Goal: Information Seeking & Learning: Compare options

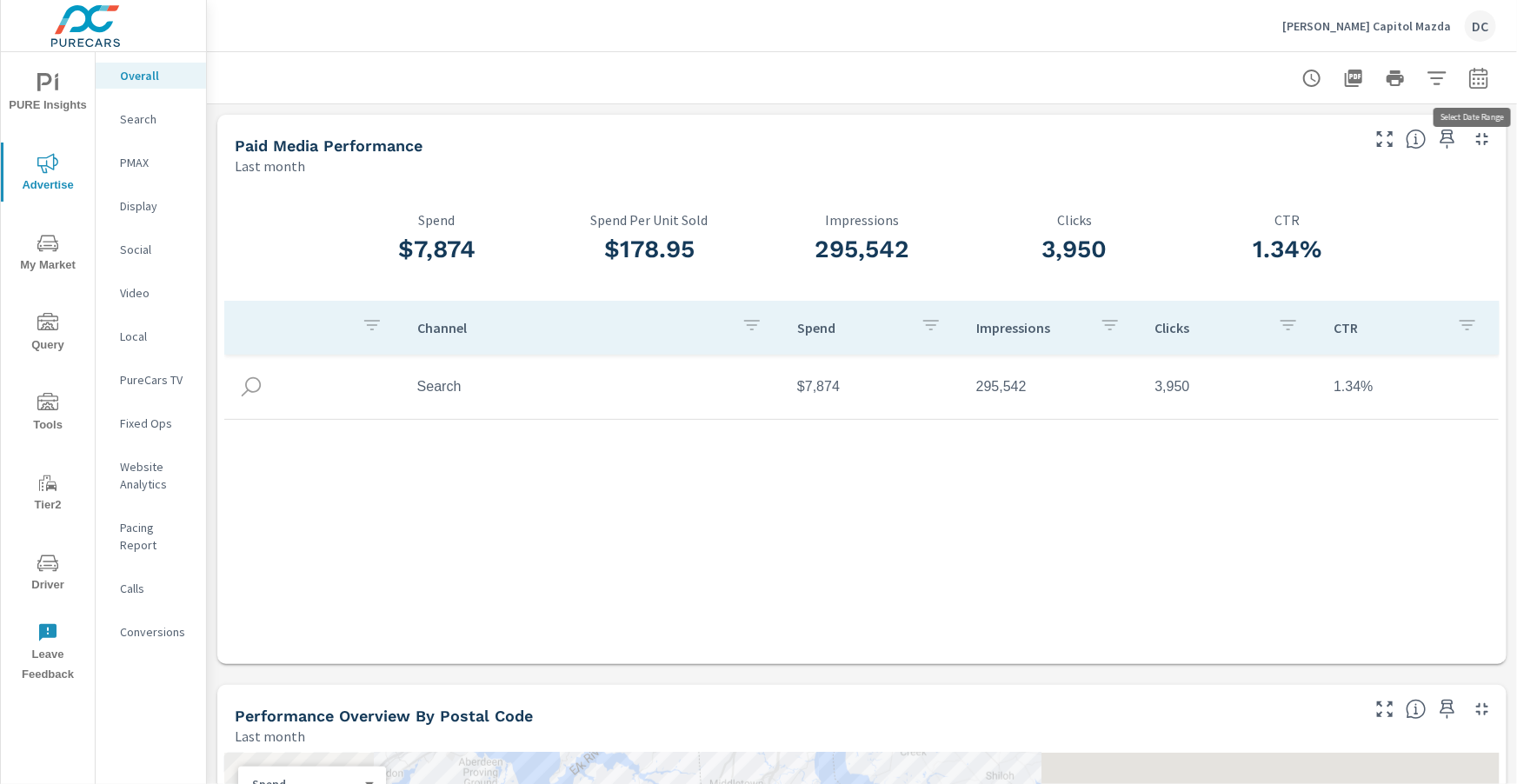
click at [1481, 77] on icon "button" at bounding box center [1478, 78] width 21 height 21
select select "Last month"
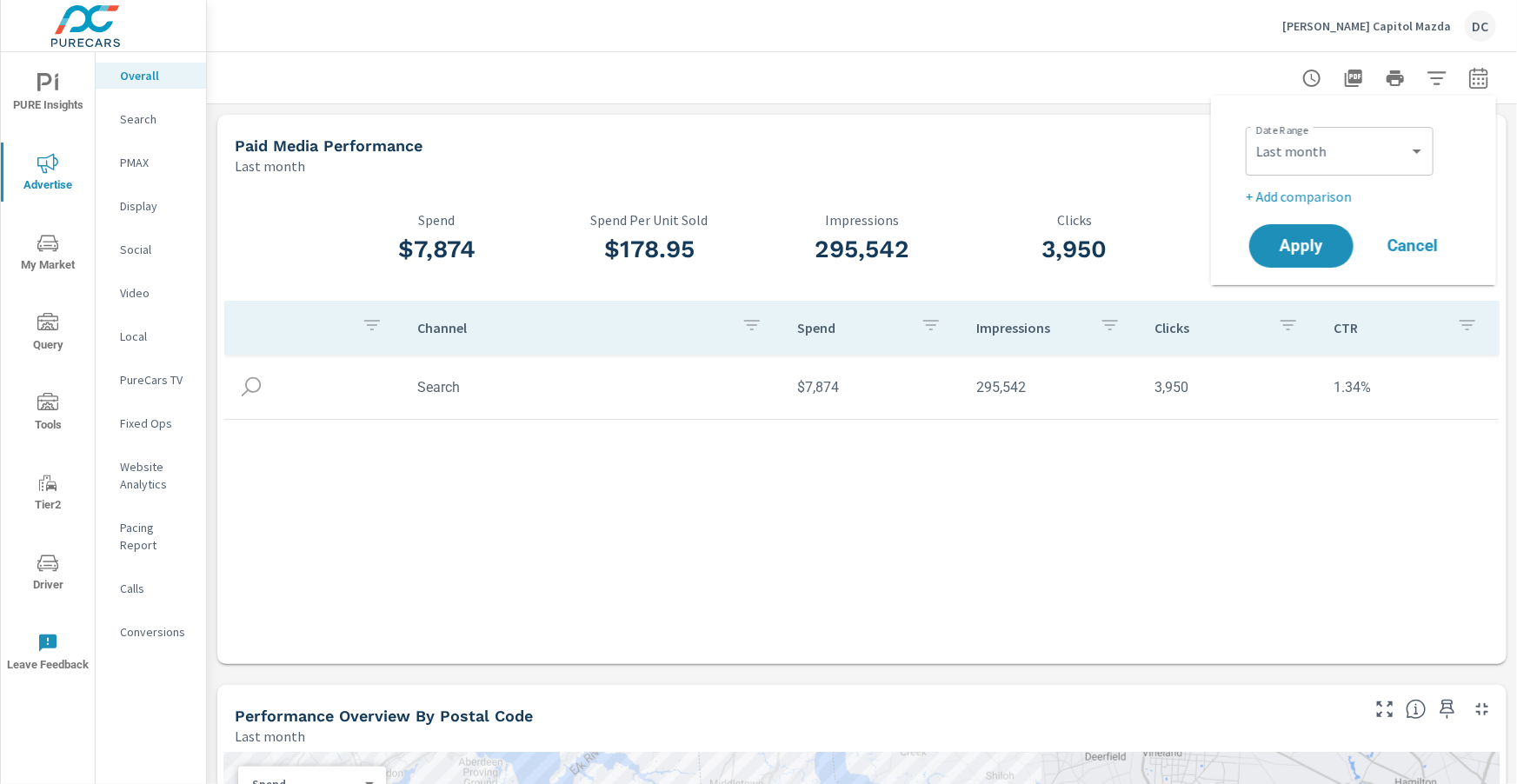
click at [1343, 192] on p "+ Add comparison" at bounding box center [1356, 197] width 222 height 21
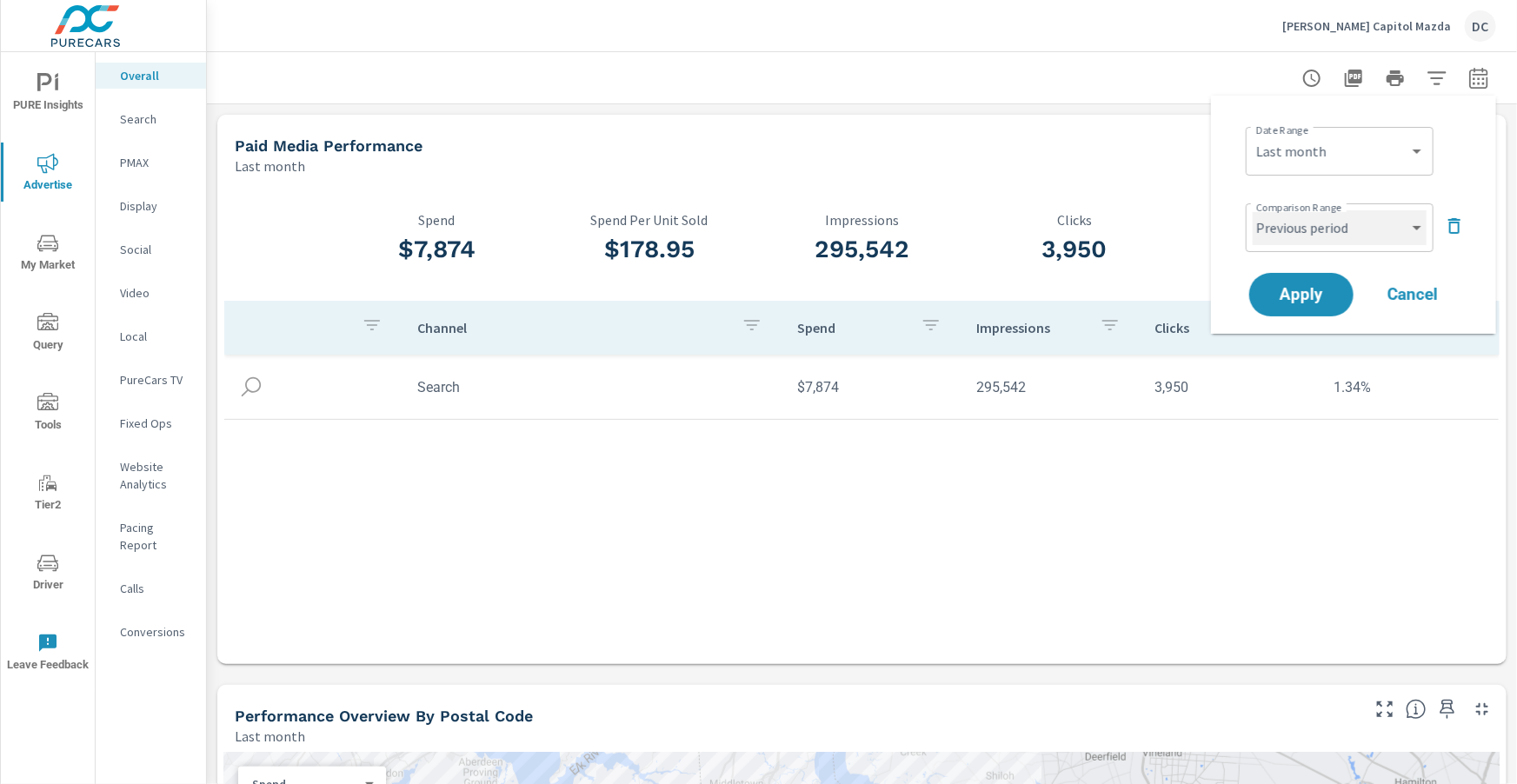
click at [1346, 233] on select "Custom Previous period Previous month Previous year" at bounding box center [1339, 228] width 174 height 35
select select "Previous month"
click at [1323, 294] on span "Apply" at bounding box center [1301, 294] width 71 height 17
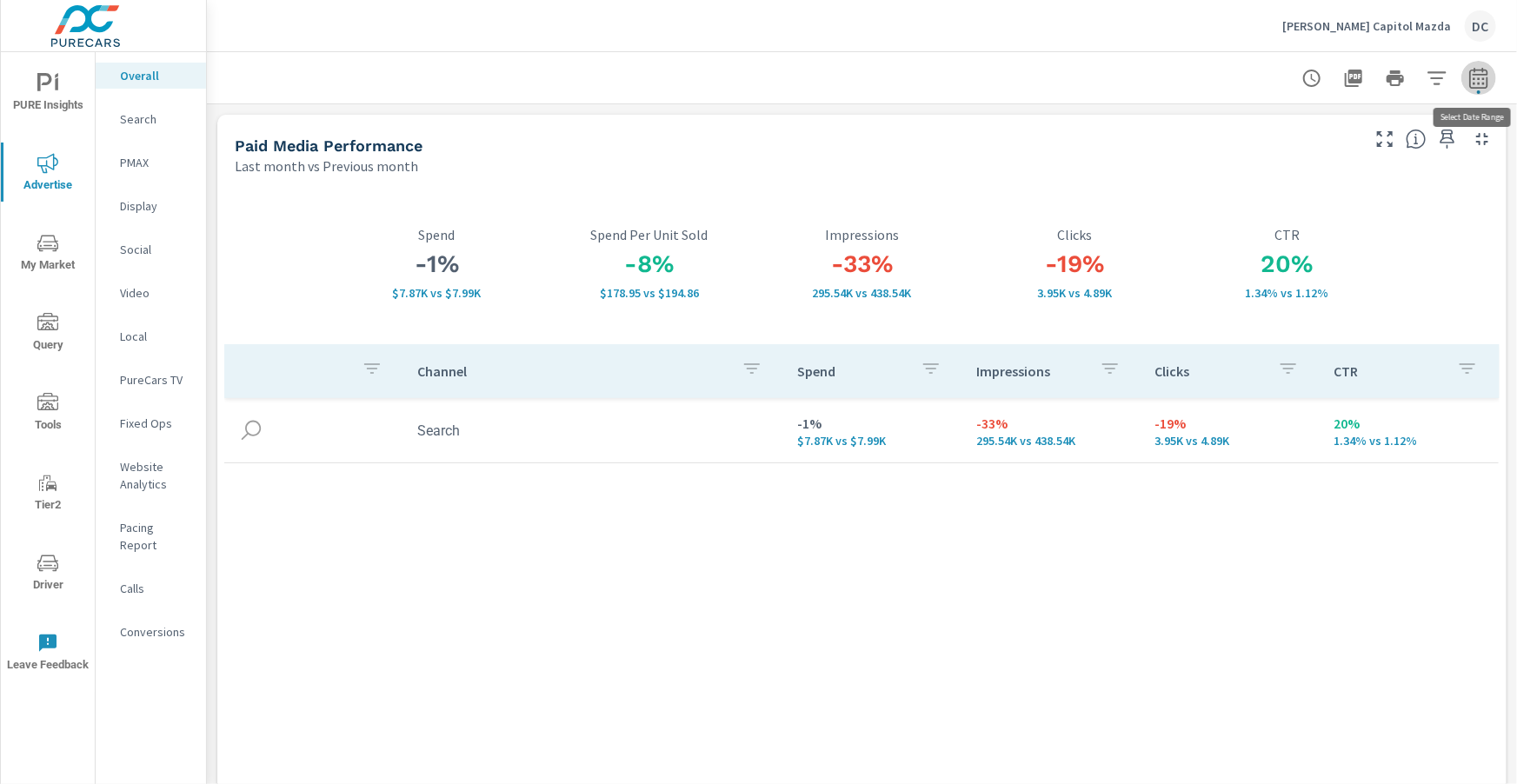
click at [1475, 81] on icon "button" at bounding box center [1478, 78] width 21 height 21
select select "Last month"
select select "Previous month"
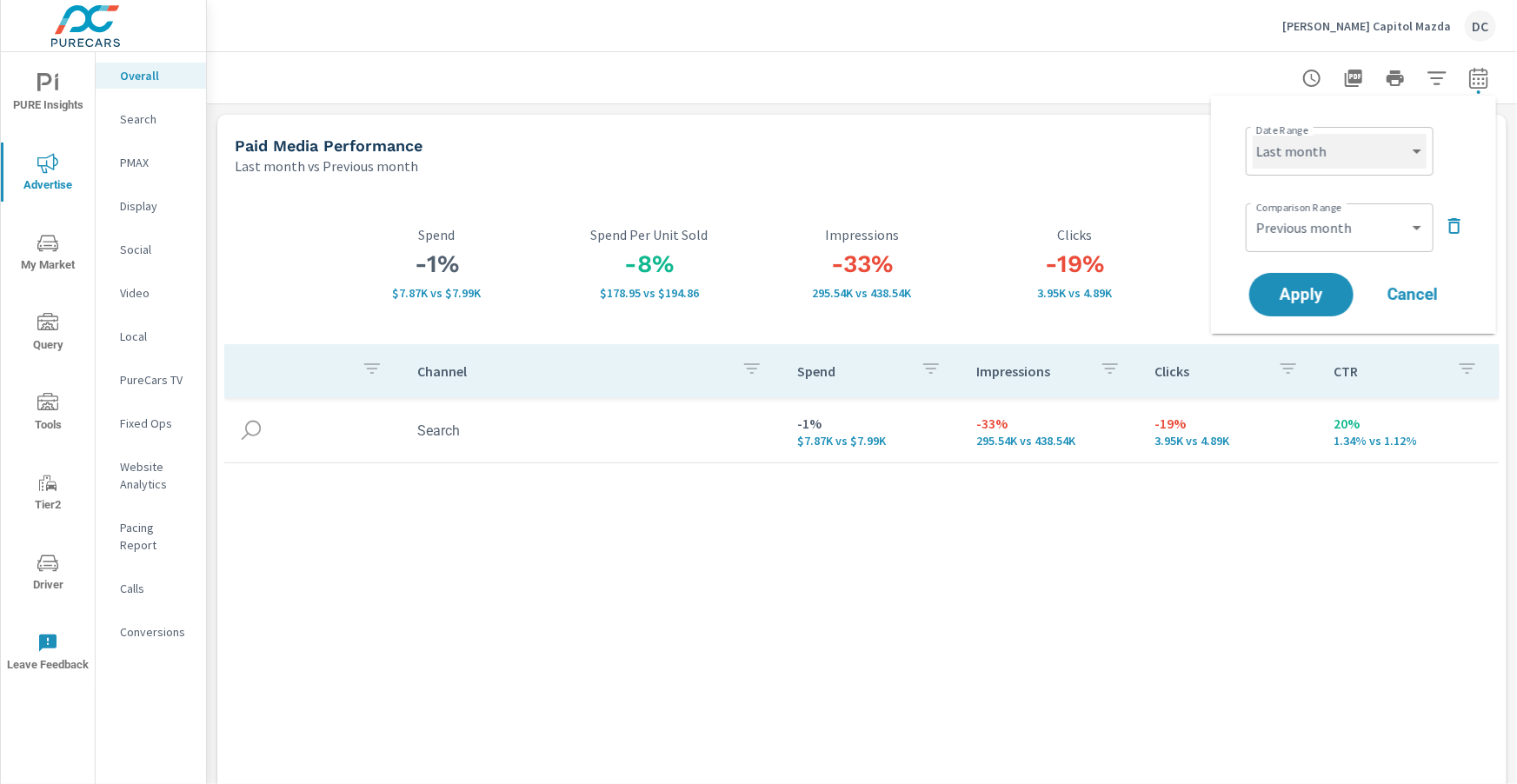
click at [1420, 148] on select "Custom [DATE] Last week Last 7 days Last 14 days Last 30 days Last 45 days Last…" at bounding box center [1339, 151] width 174 height 35
select select "Last 6 months"
click at [1361, 236] on select "Custom Previous period Previous month Previous year" at bounding box center [1339, 228] width 174 height 35
select select "Previous period"
click at [1331, 282] on button "Apply" at bounding box center [1301, 294] width 108 height 45
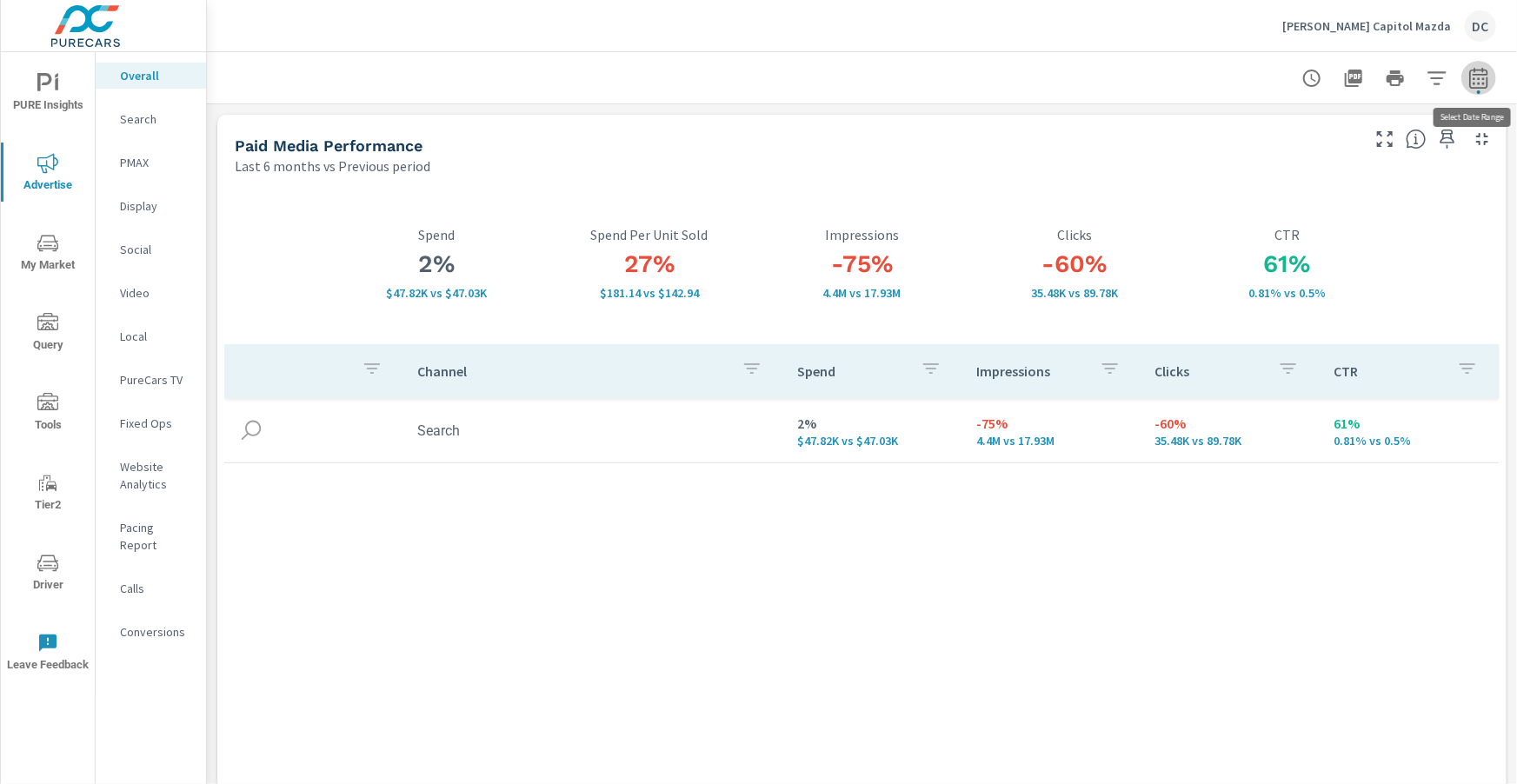
click at [1467, 73] on button "button" at bounding box center [1479, 78] width 35 height 35
select select "Last 6 months"
select select "Previous period"
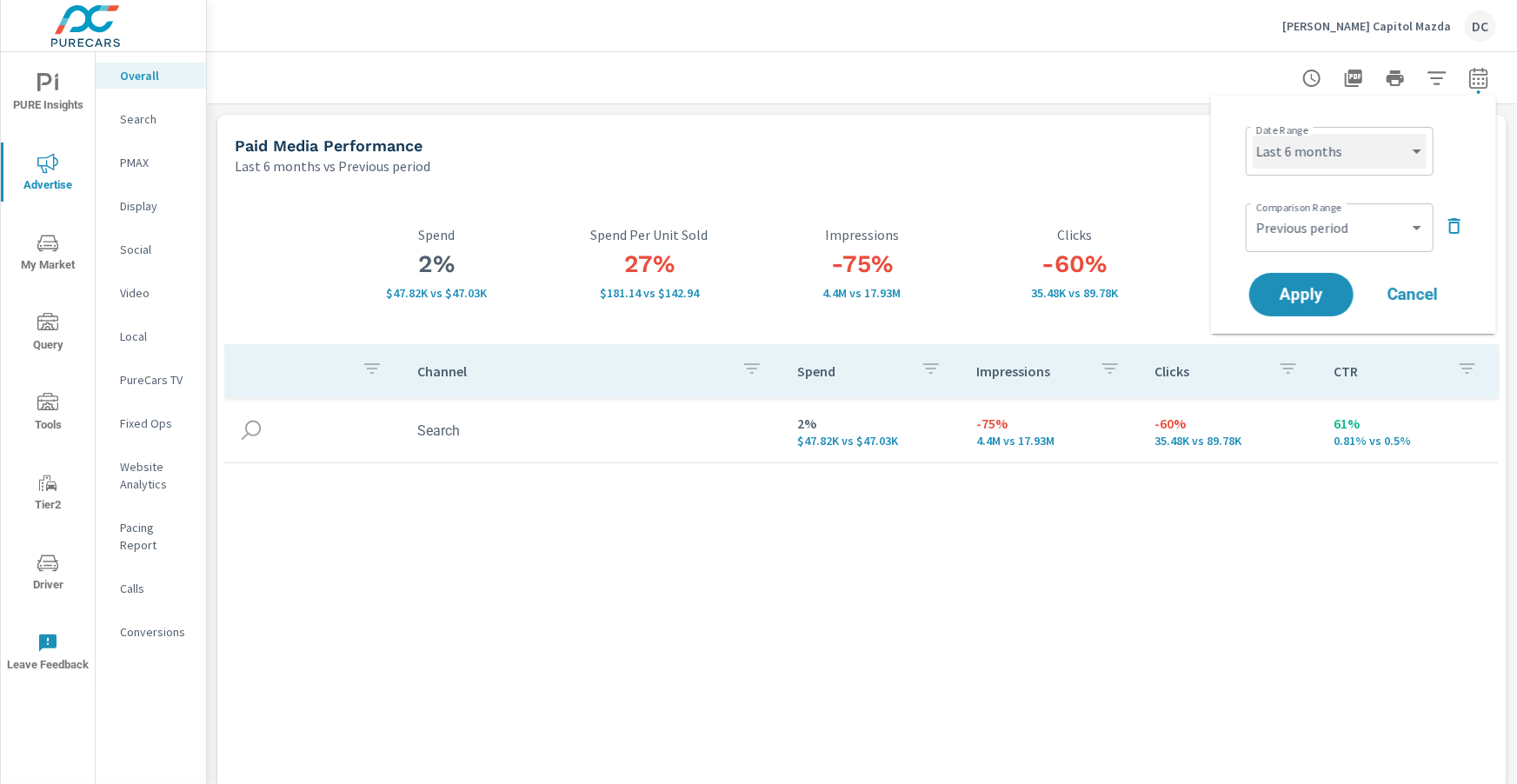
click at [1363, 159] on select "Custom [DATE] Last week Last 7 days Last 14 days Last 30 days Last 45 days Last…" at bounding box center [1339, 151] width 174 height 35
select select "Last 3 months"
click at [1325, 289] on span "Apply" at bounding box center [1301, 294] width 71 height 17
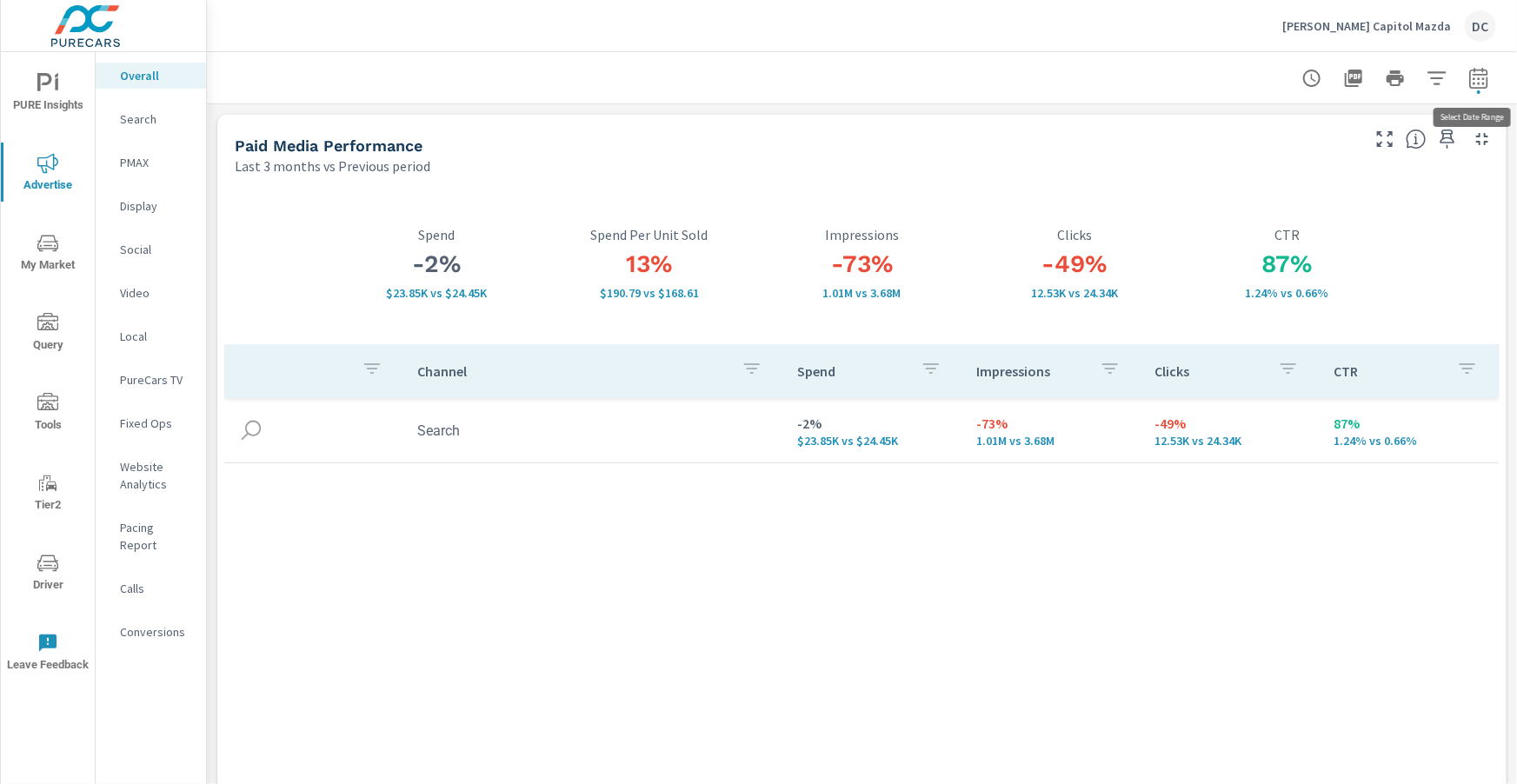
click at [1486, 84] on icon "button" at bounding box center [1477, 77] width 18 height 21
select select "Last 3 months"
select select "Previous period"
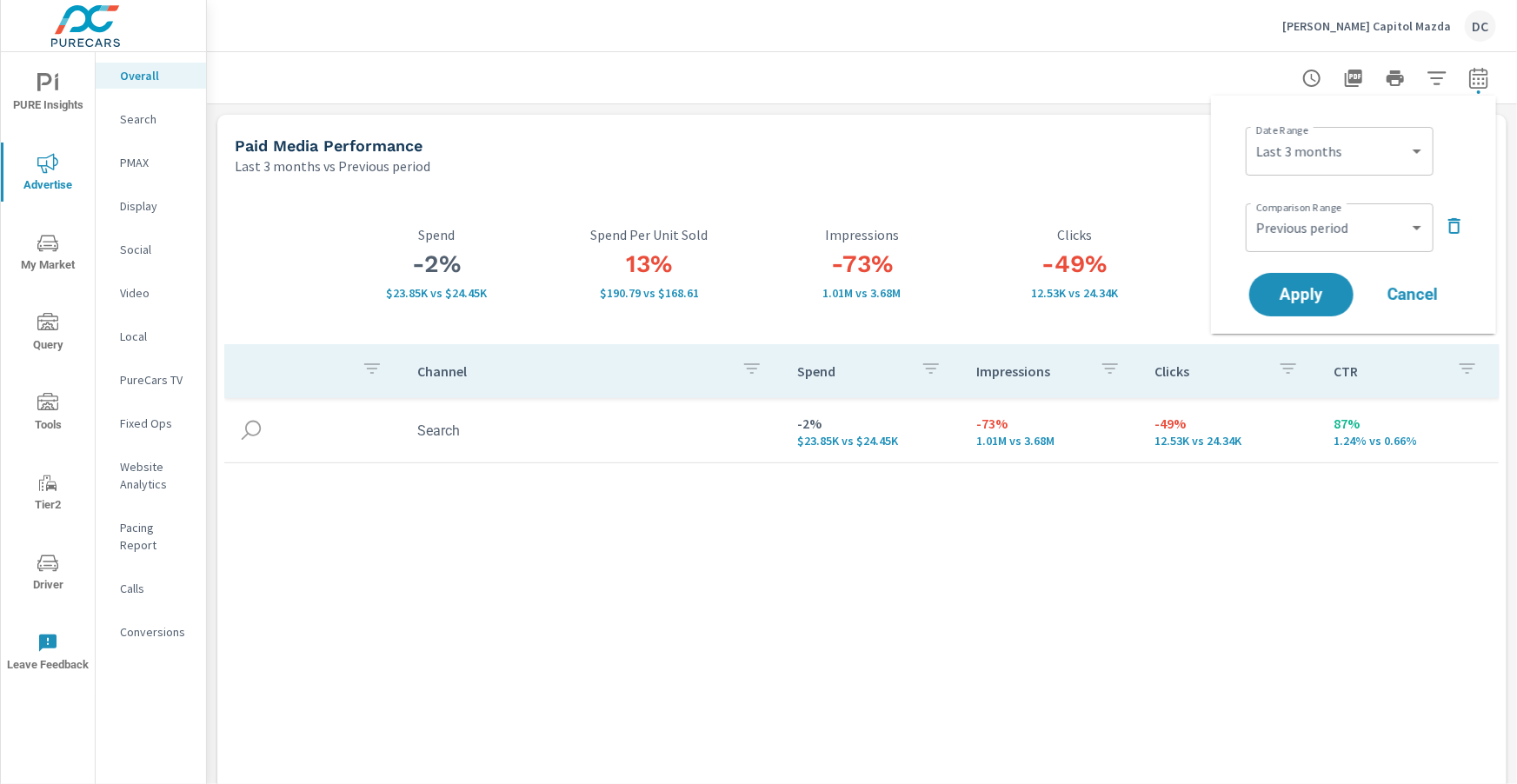
click at [120, 157] on p "PMAX" at bounding box center [156, 163] width 72 height 18
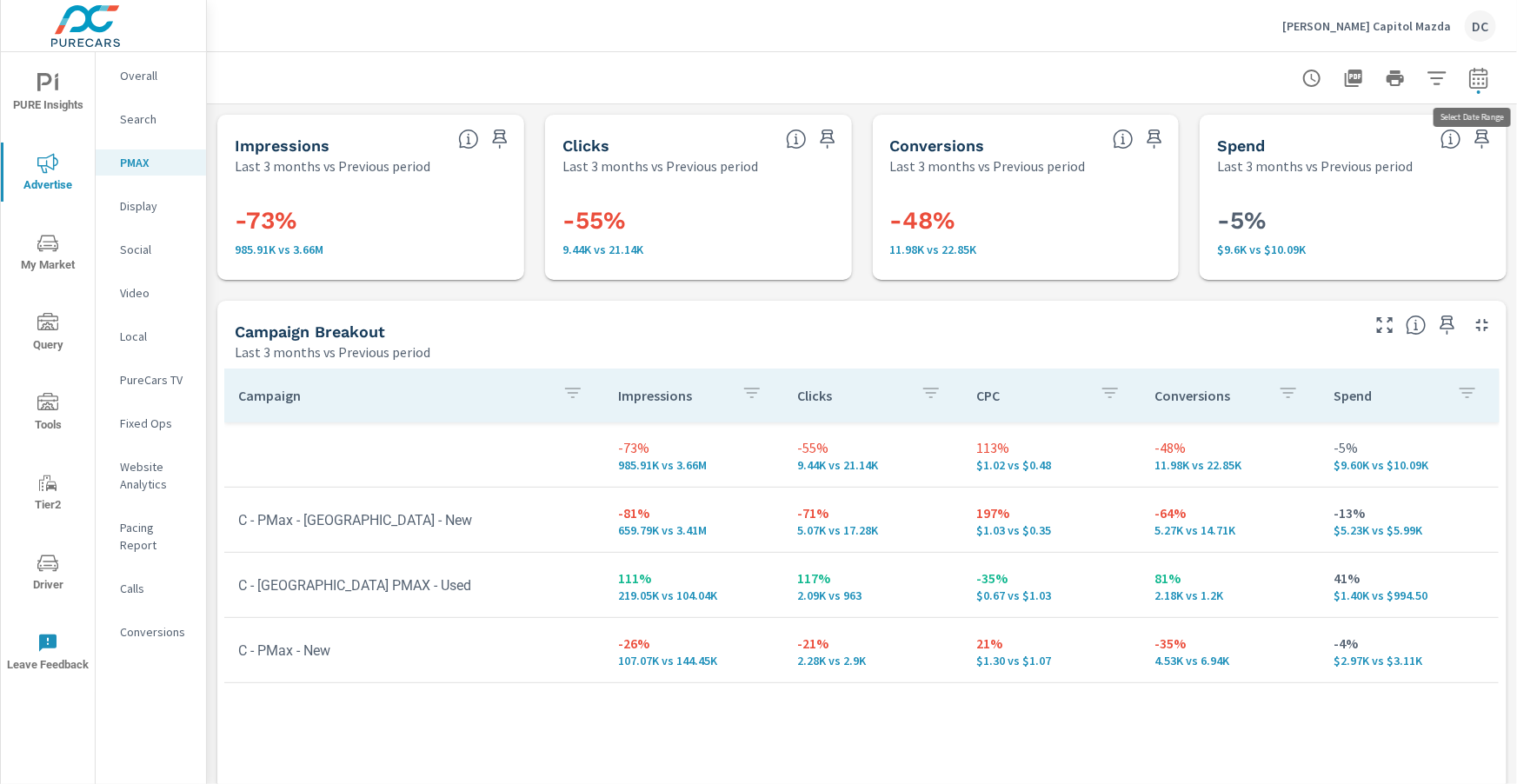
click at [1476, 83] on icon "button" at bounding box center [1478, 78] width 21 height 21
select select "Last 3 months"
select select "Previous period"
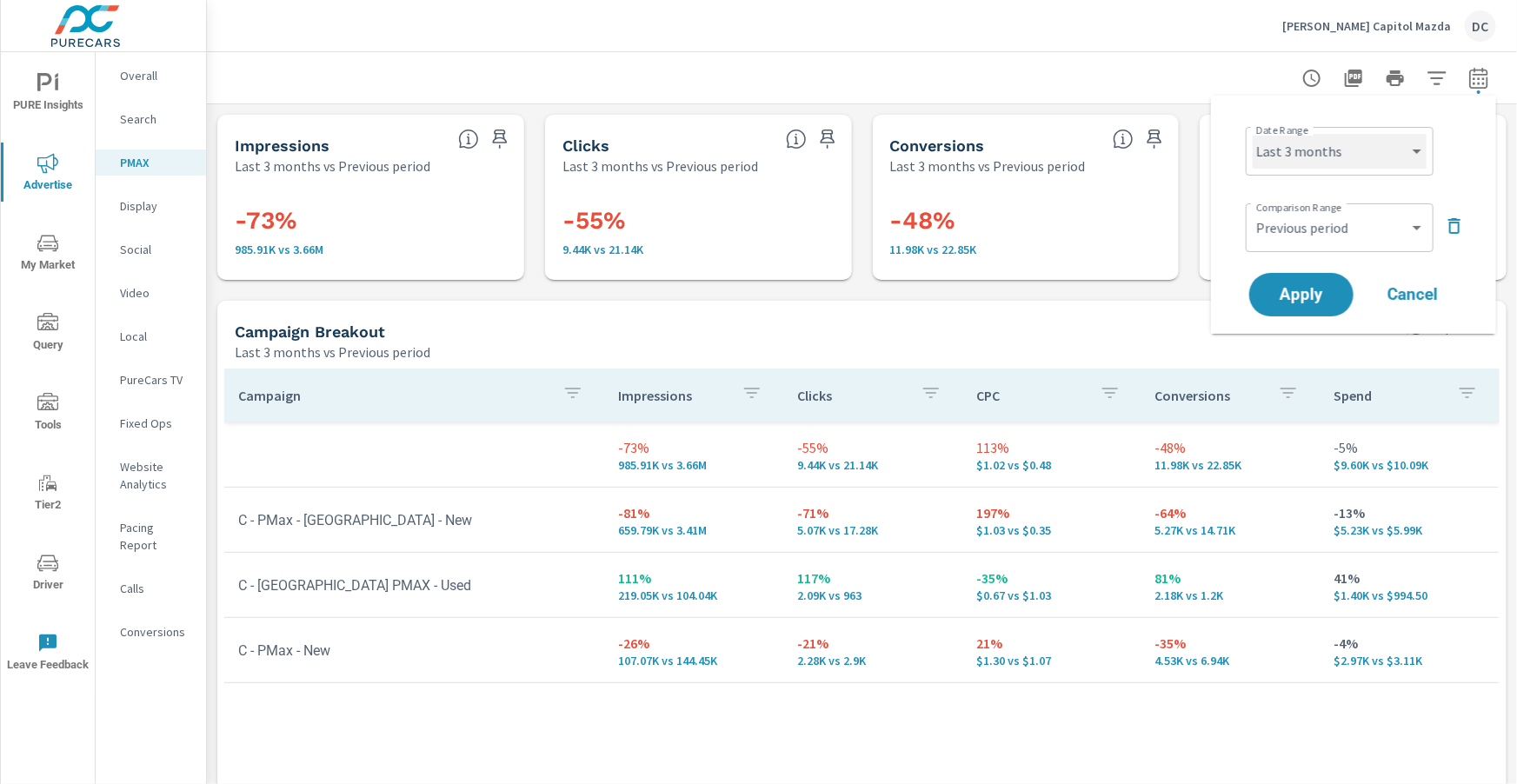
click at [1411, 142] on select "Custom [DATE] Last week Last 7 days Last 14 days Last 30 days Last 45 days Last…" at bounding box center [1339, 151] width 174 height 35
select select "Last month"
click at [1390, 219] on select "Custom Previous period Previous month Previous year" at bounding box center [1339, 228] width 174 height 35
select select "Previous month"
click at [1316, 290] on span "Apply" at bounding box center [1301, 294] width 71 height 17
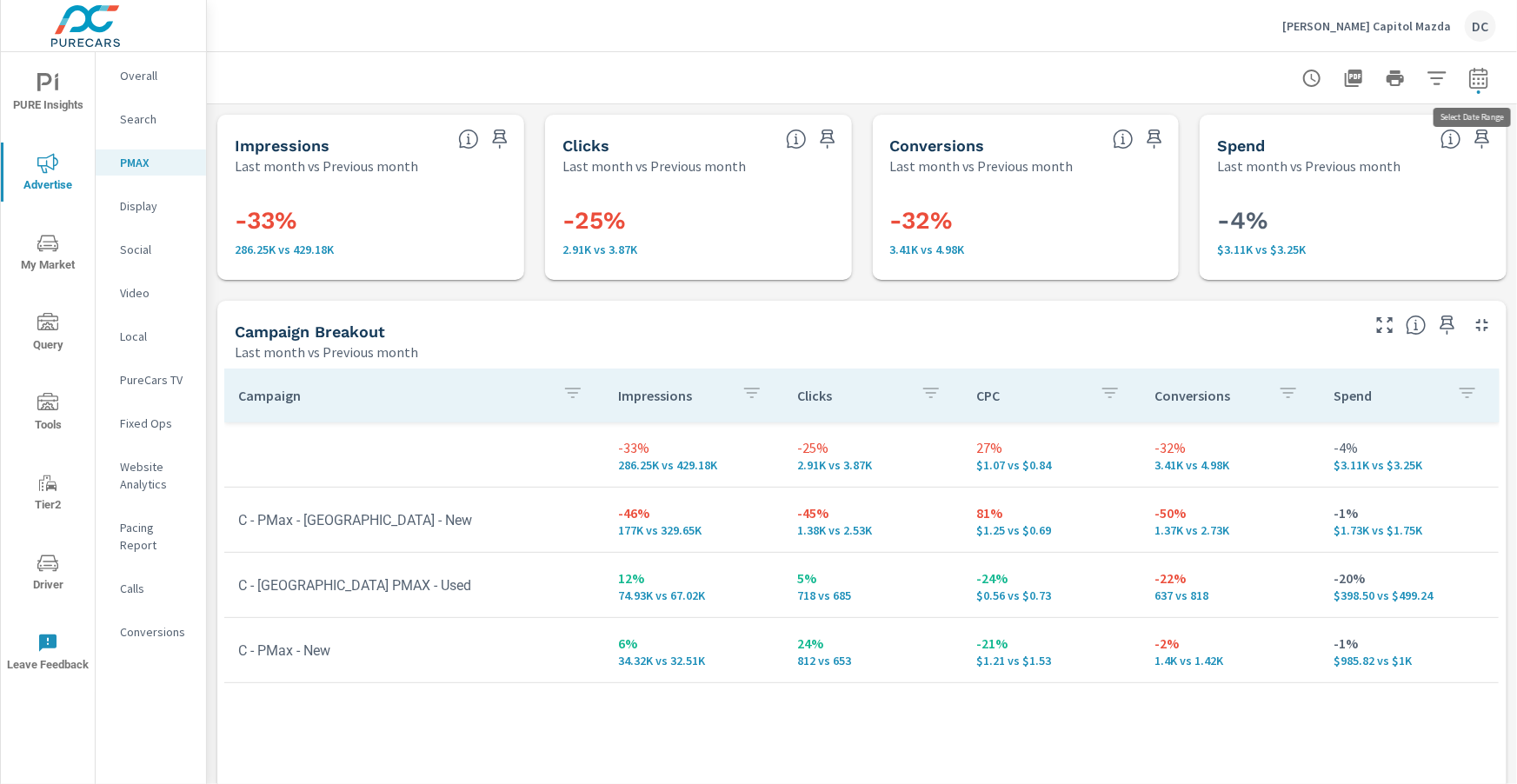
click at [1474, 75] on icon "button" at bounding box center [1478, 78] width 21 height 21
select select "Last month"
select select "Previous month"
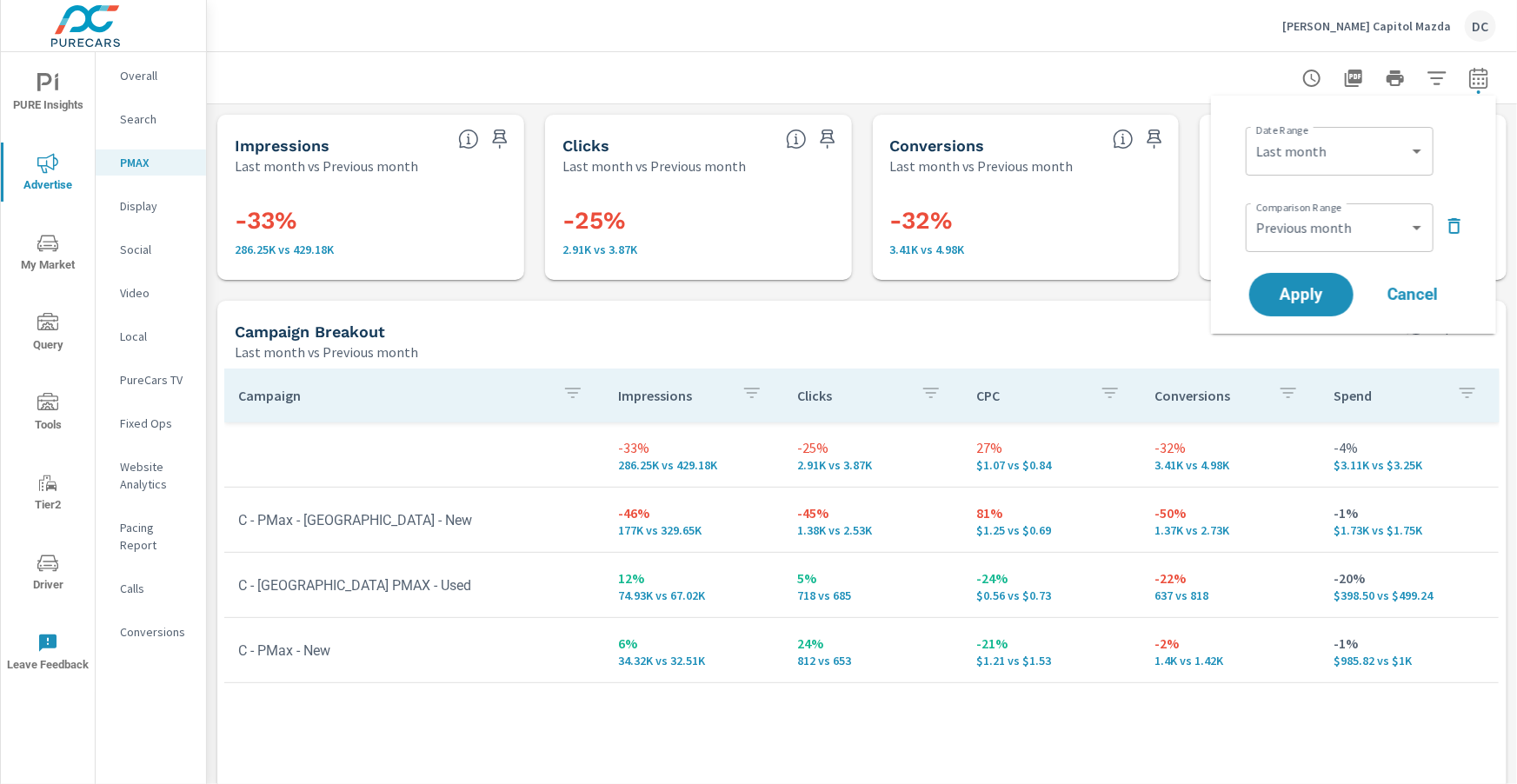
click at [146, 115] on p "Search" at bounding box center [156, 120] width 72 height 18
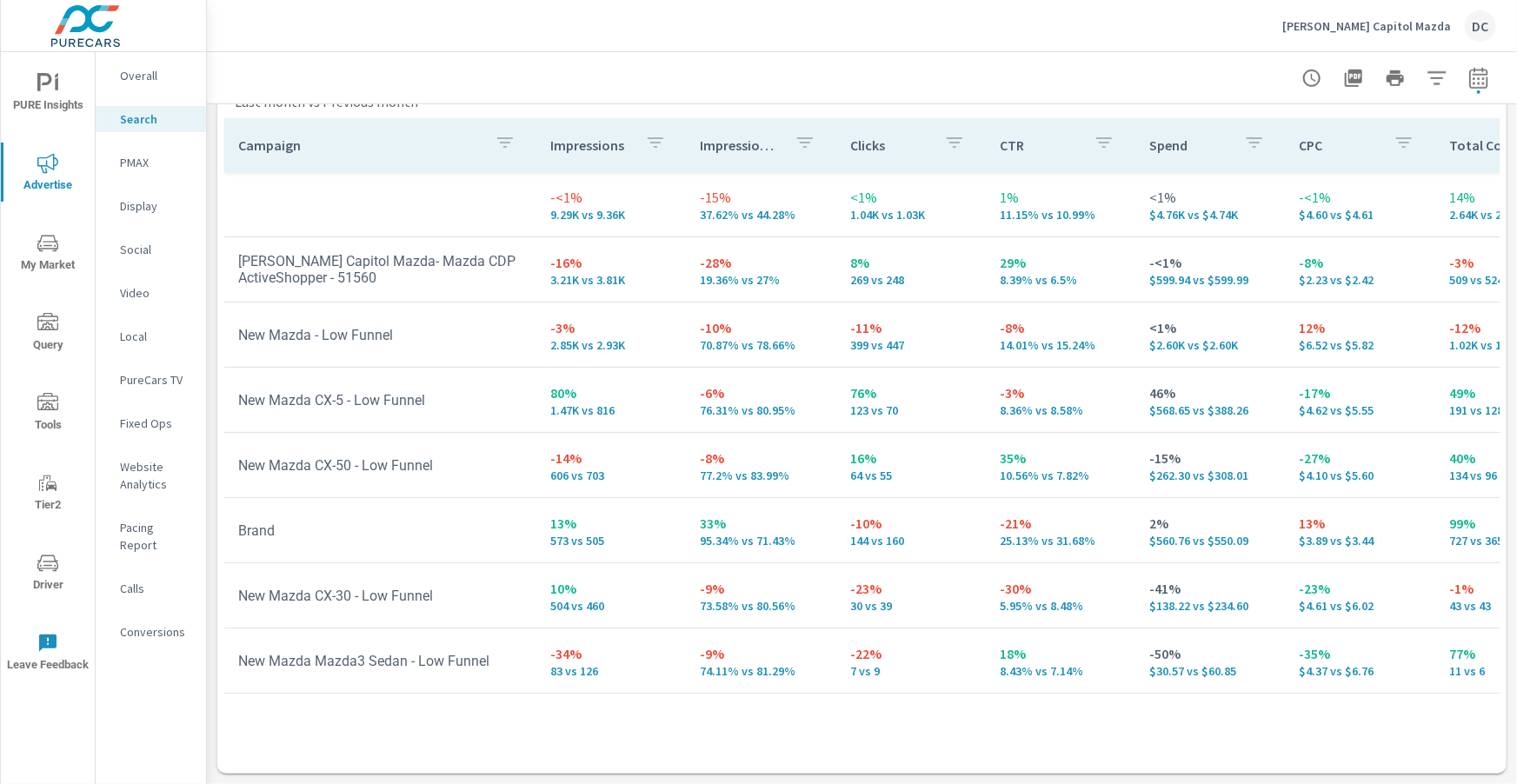
click at [140, 81] on p "Overall" at bounding box center [156, 76] width 72 height 18
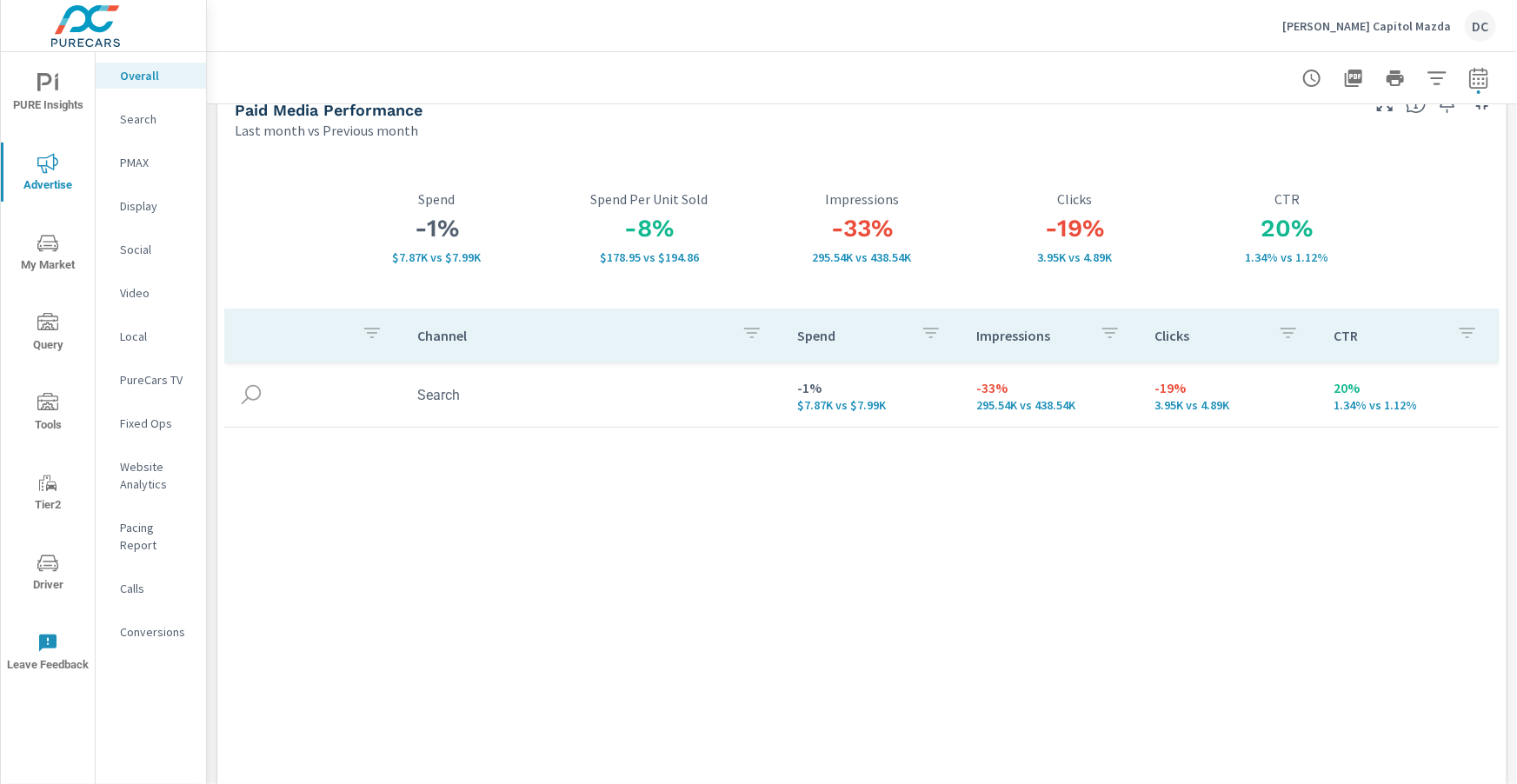
scroll to position [45, 0]
